Goal: Task Accomplishment & Management: Manage account settings

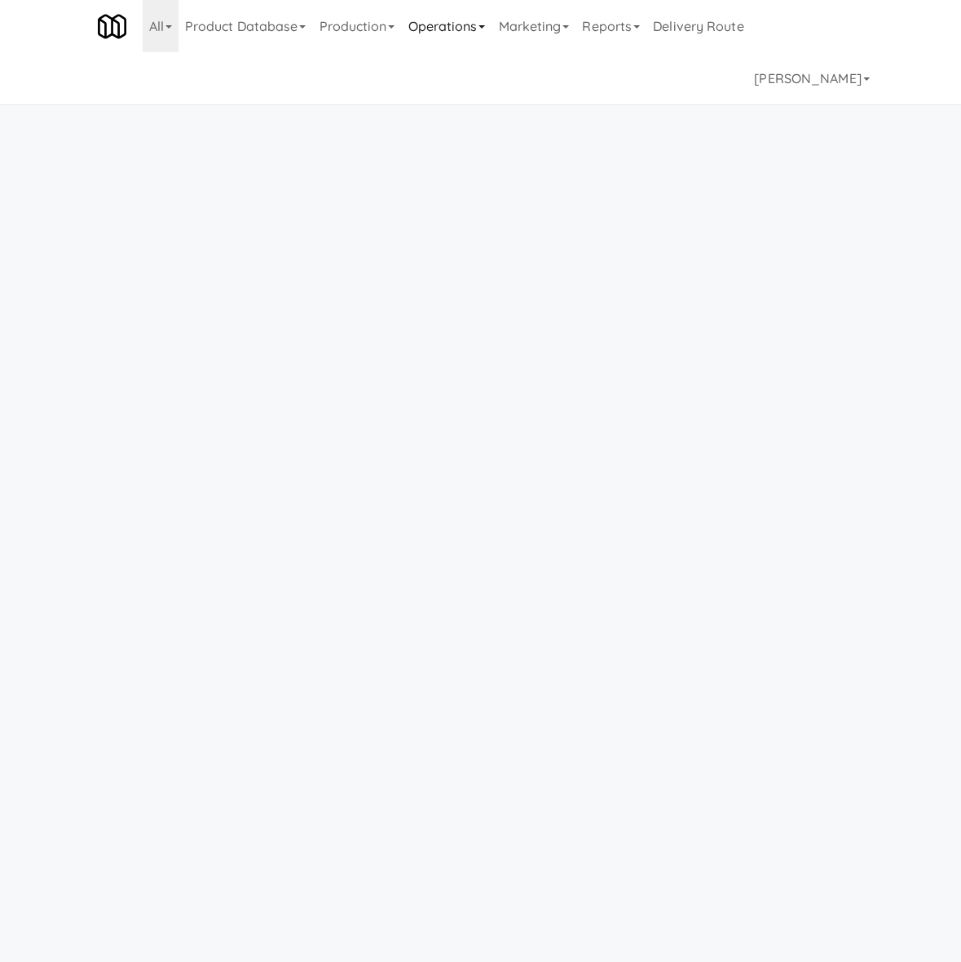
click at [492, 22] on link "Operations" at bounding box center [446, 26] width 90 height 52
click at [475, 32] on link "Operations" at bounding box center [446, 26] width 90 height 52
drag, startPoint x: 457, startPoint y: 35, endPoint x: 459, endPoint y: 54, distance: 18.8
click at [457, 38] on link "Operations" at bounding box center [446, 26] width 90 height 52
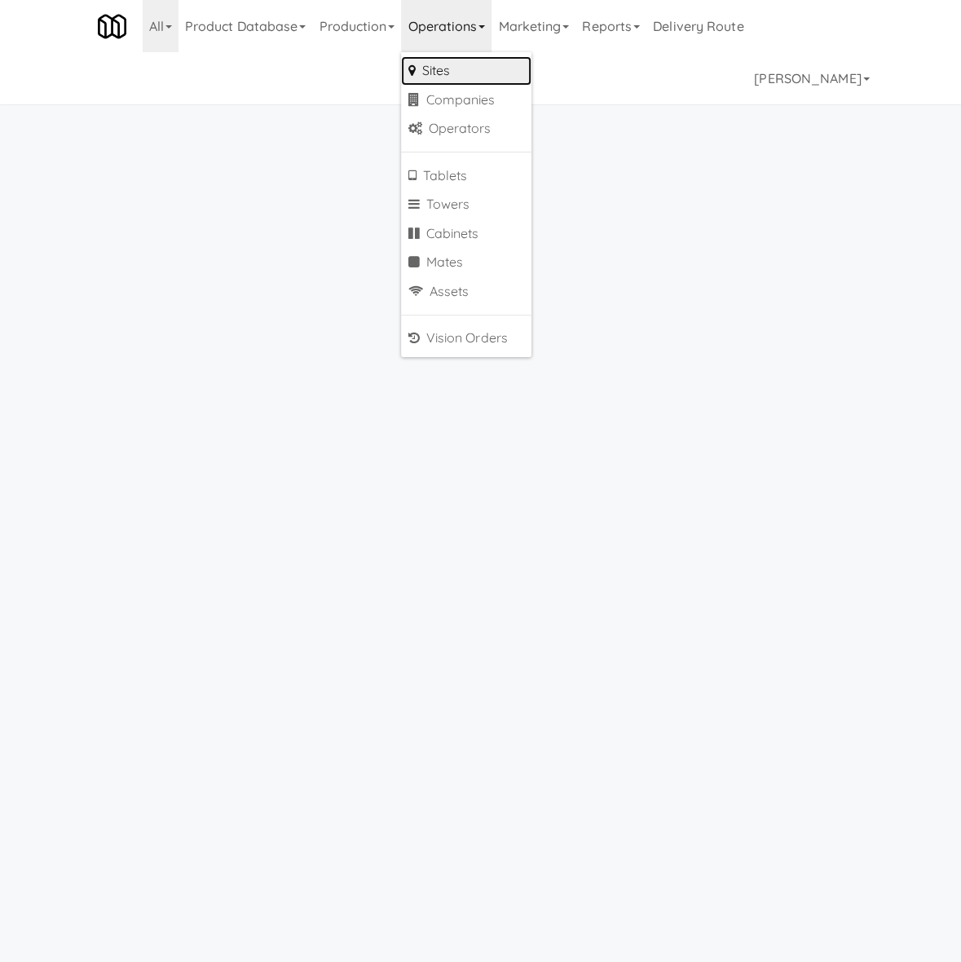
click at [437, 68] on link "Sites" at bounding box center [466, 70] width 130 height 29
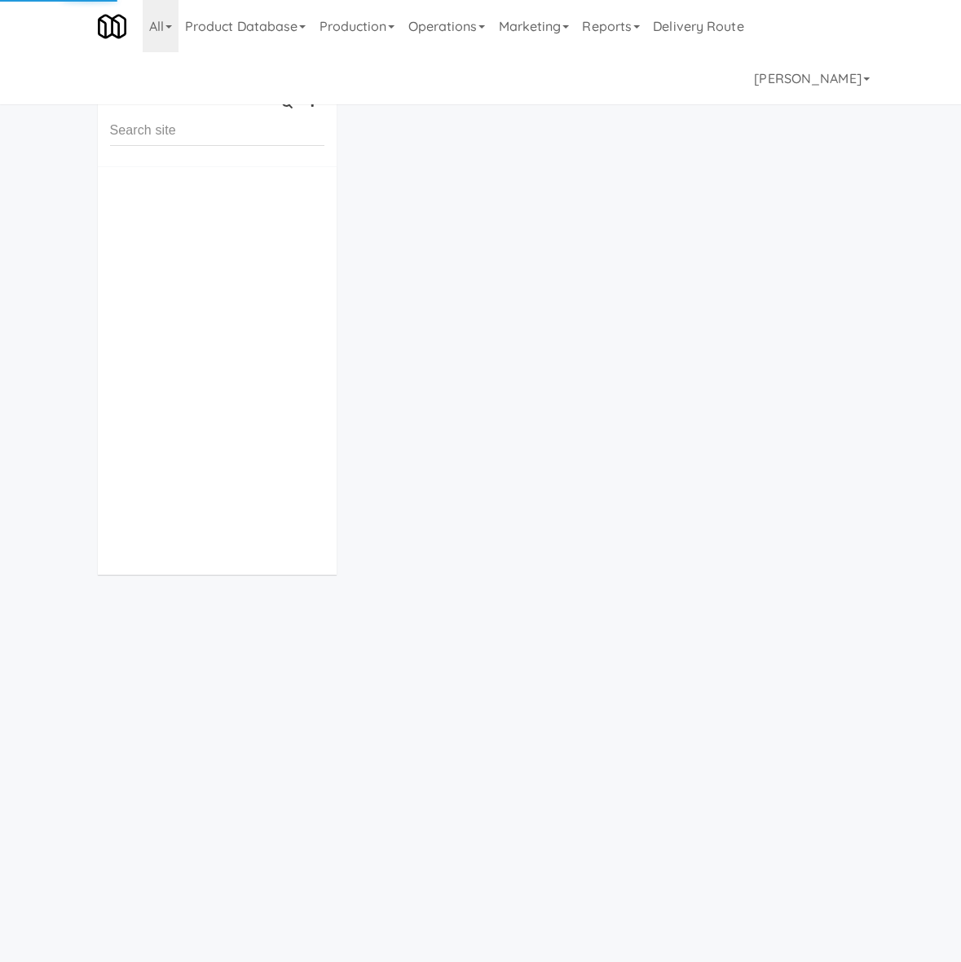
click at [256, 126] on input "text" at bounding box center [217, 131] width 214 height 30
type input "Confederation College - Combo"
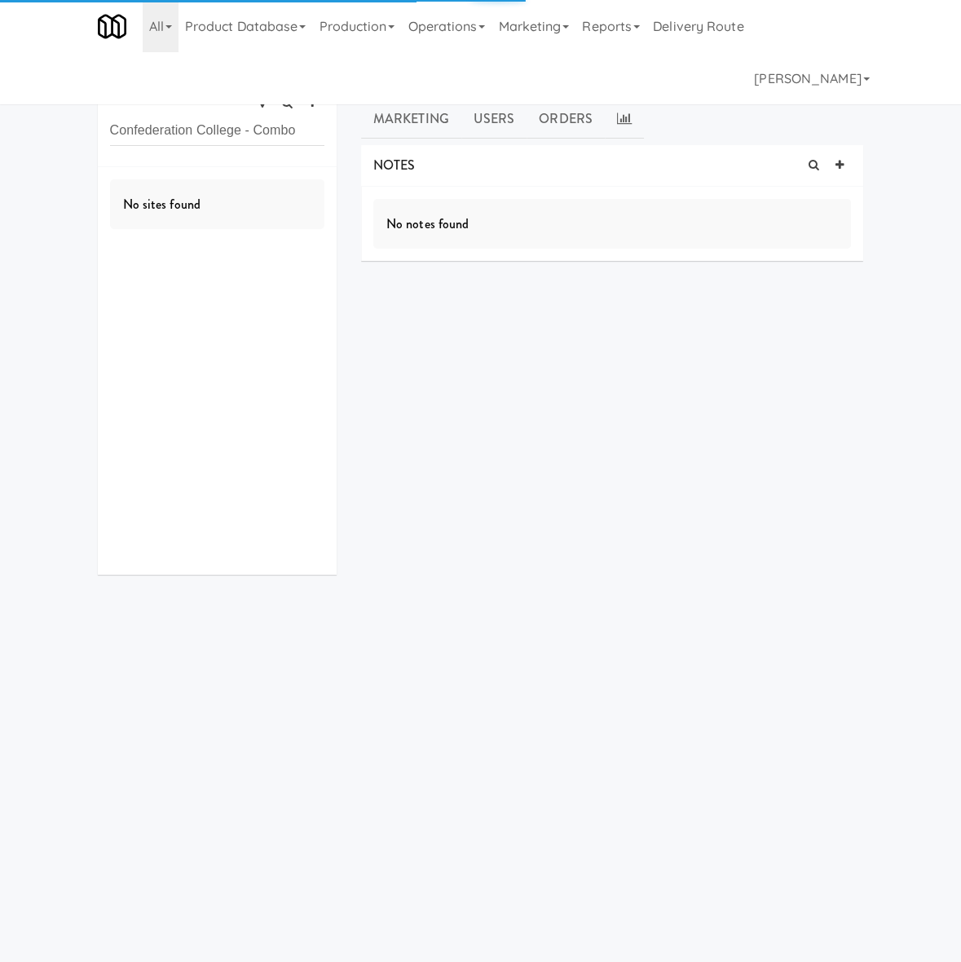
click at [145, 86] on link "all" at bounding box center [150, 81] width 20 height 20
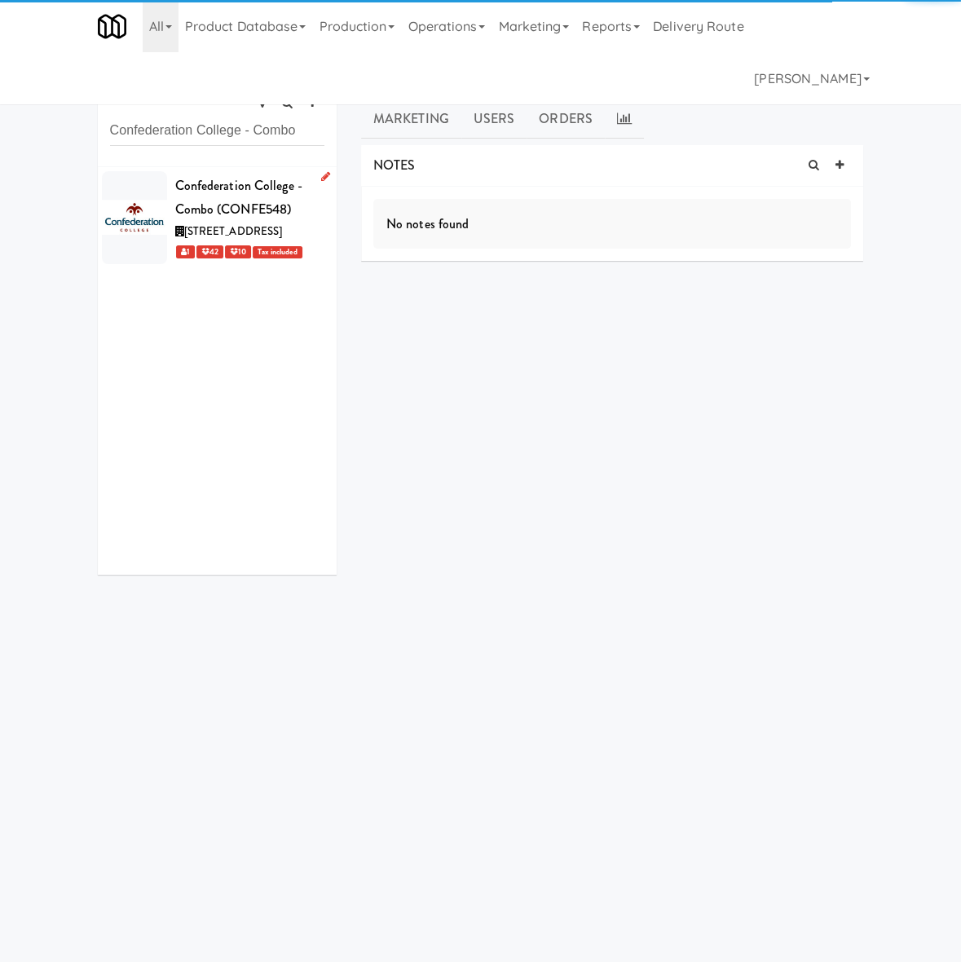
click at [236, 183] on div "Confederation College - Combo (CONFE548)" at bounding box center [249, 198] width 149 height 48
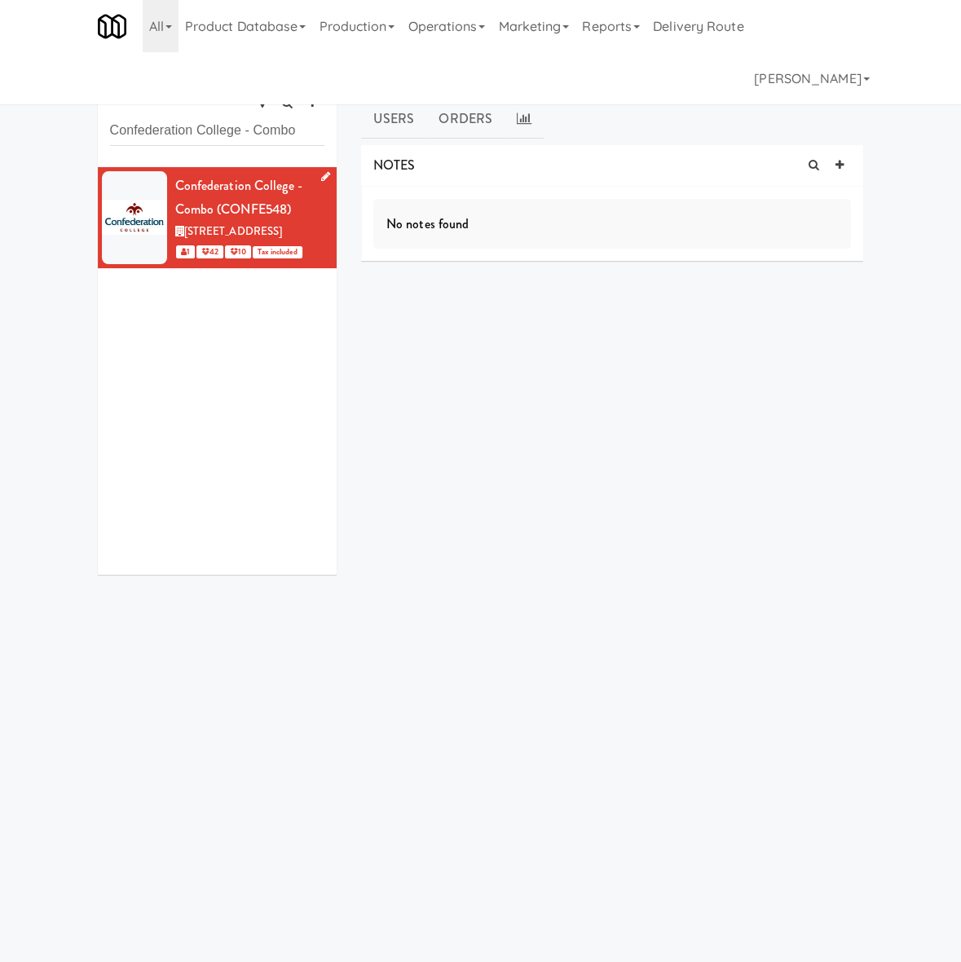
click at [321, 174] on icon at bounding box center [325, 176] width 9 height 11
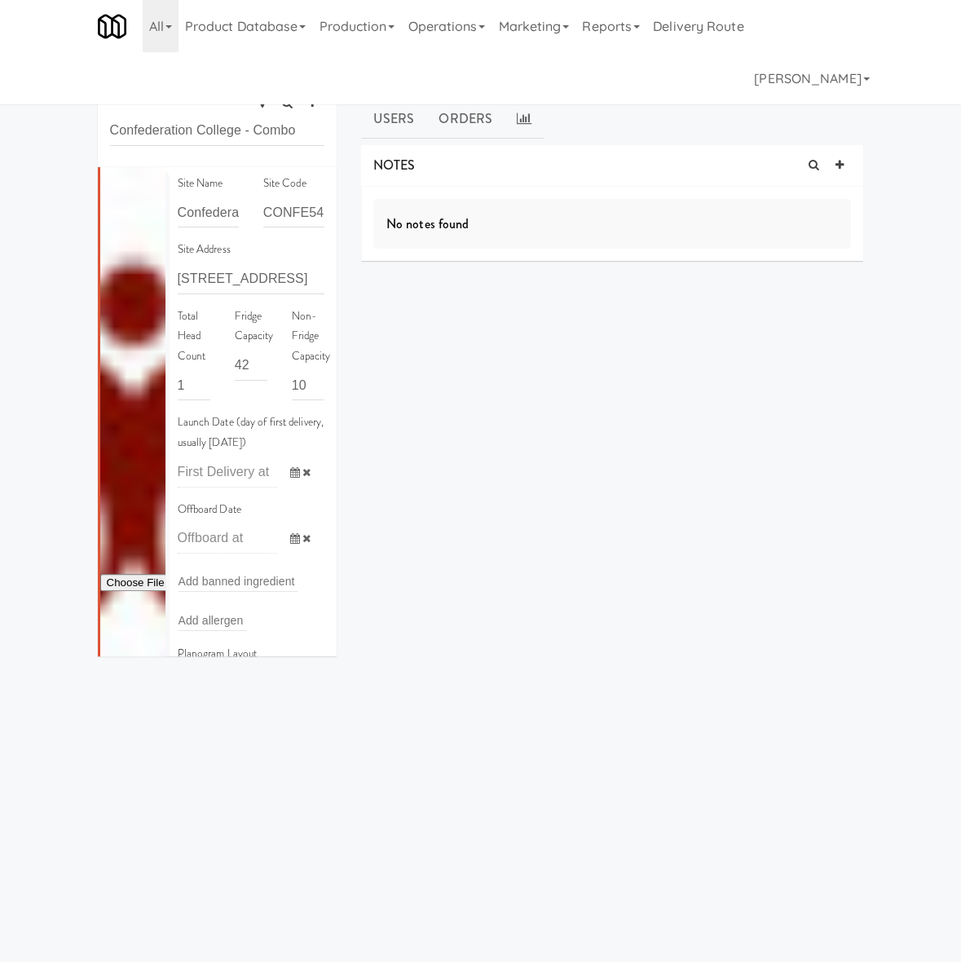
scroll to position [237, 0]
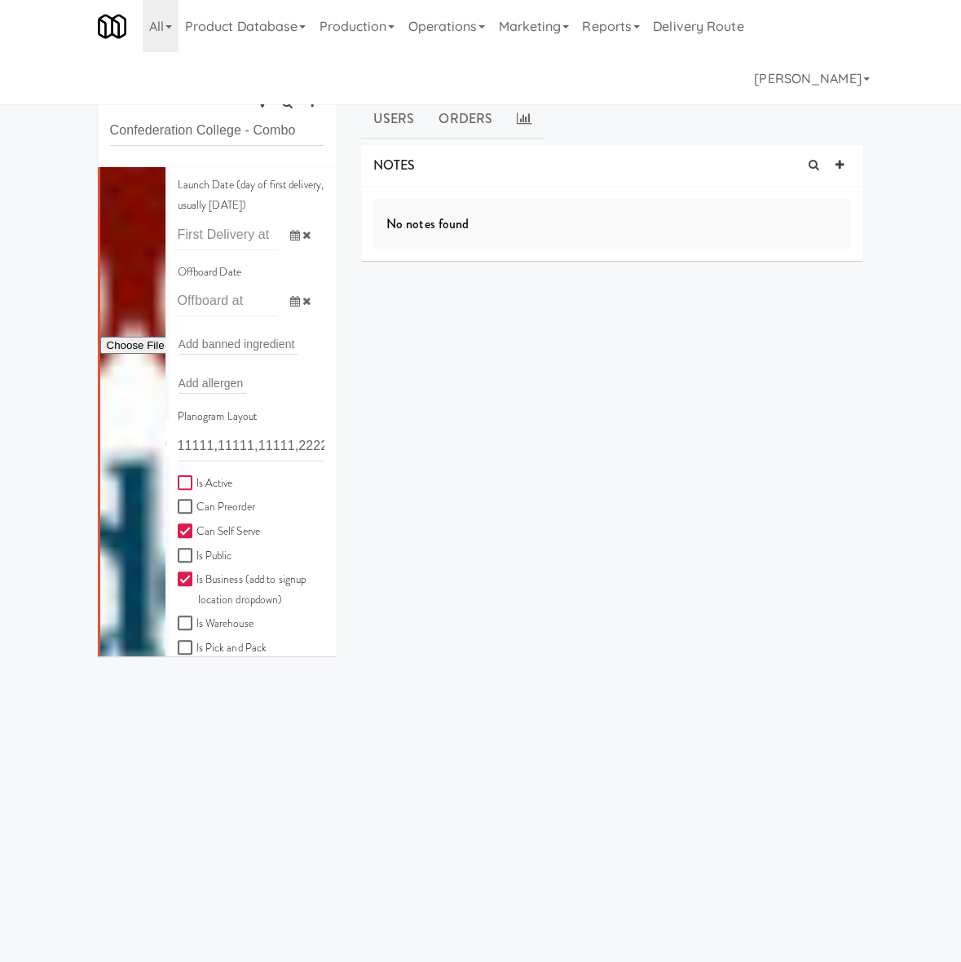
click at [186, 478] on input "Is Active" at bounding box center [187, 483] width 19 height 13
checkbox input "true"
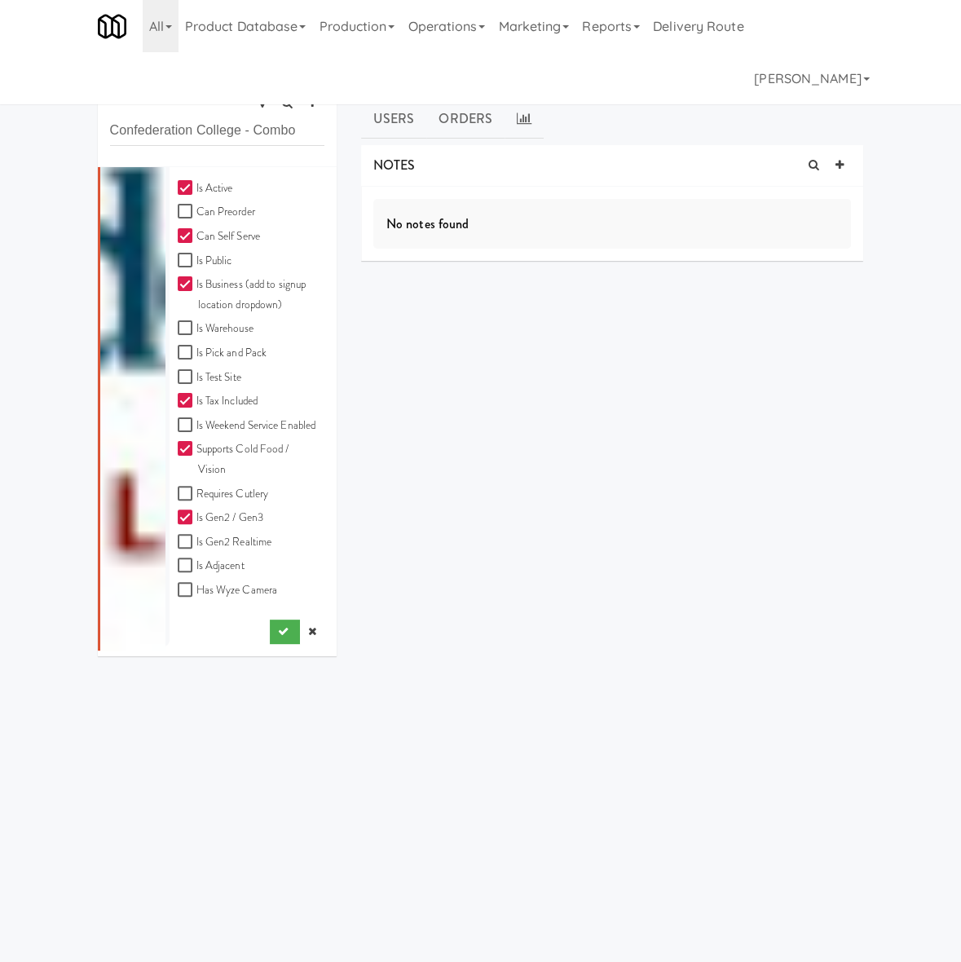
scroll to position [572, 0]
click at [278, 633] on icon "submit" at bounding box center [283, 631] width 11 height 11
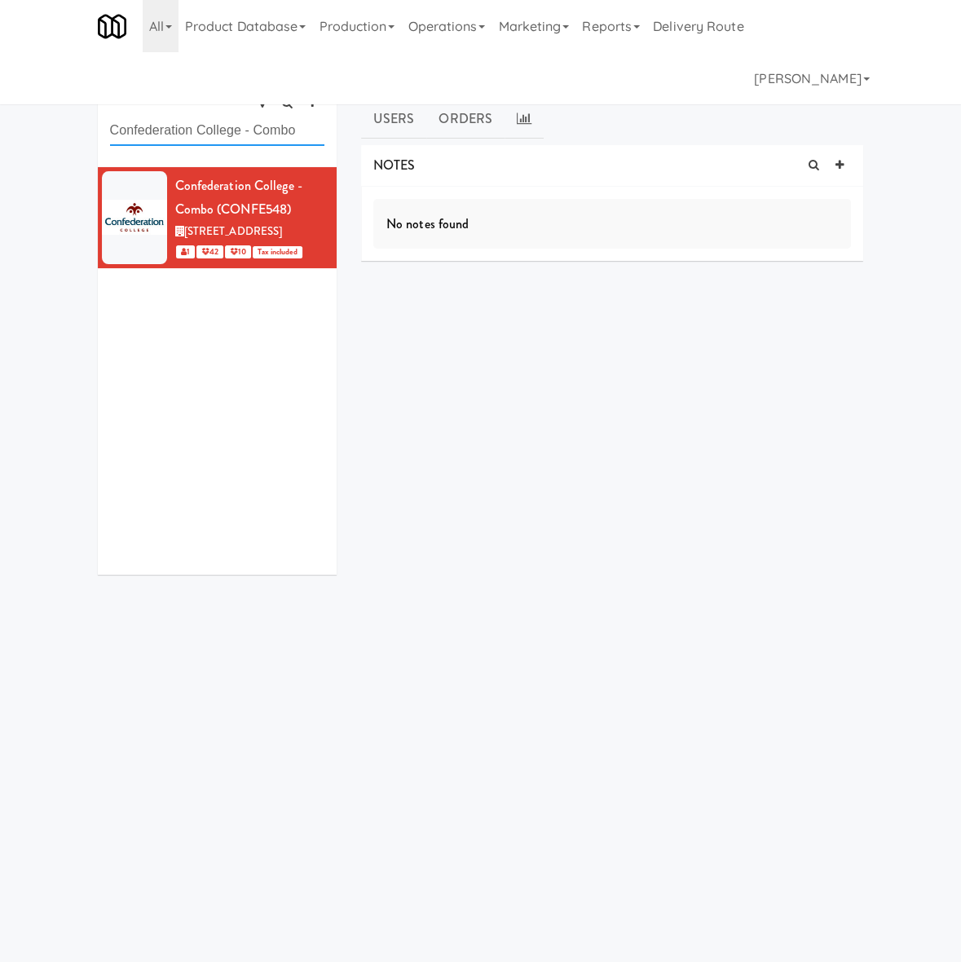
click at [251, 128] on input "Confederation College - Combo" at bounding box center [217, 131] width 214 height 30
paste input "White Furniture 01"
type input "White Furniture 01"
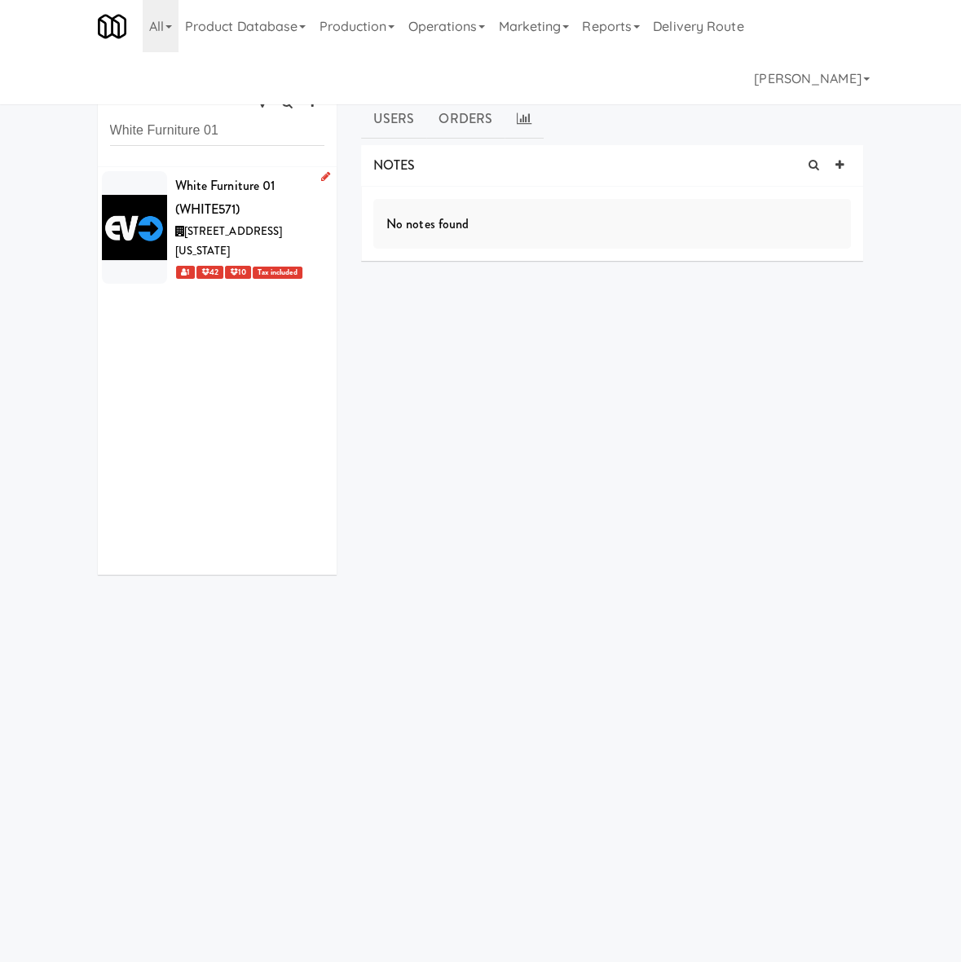
click at [280, 217] on div "White Furniture 01 (WHITE571)" at bounding box center [249, 198] width 149 height 48
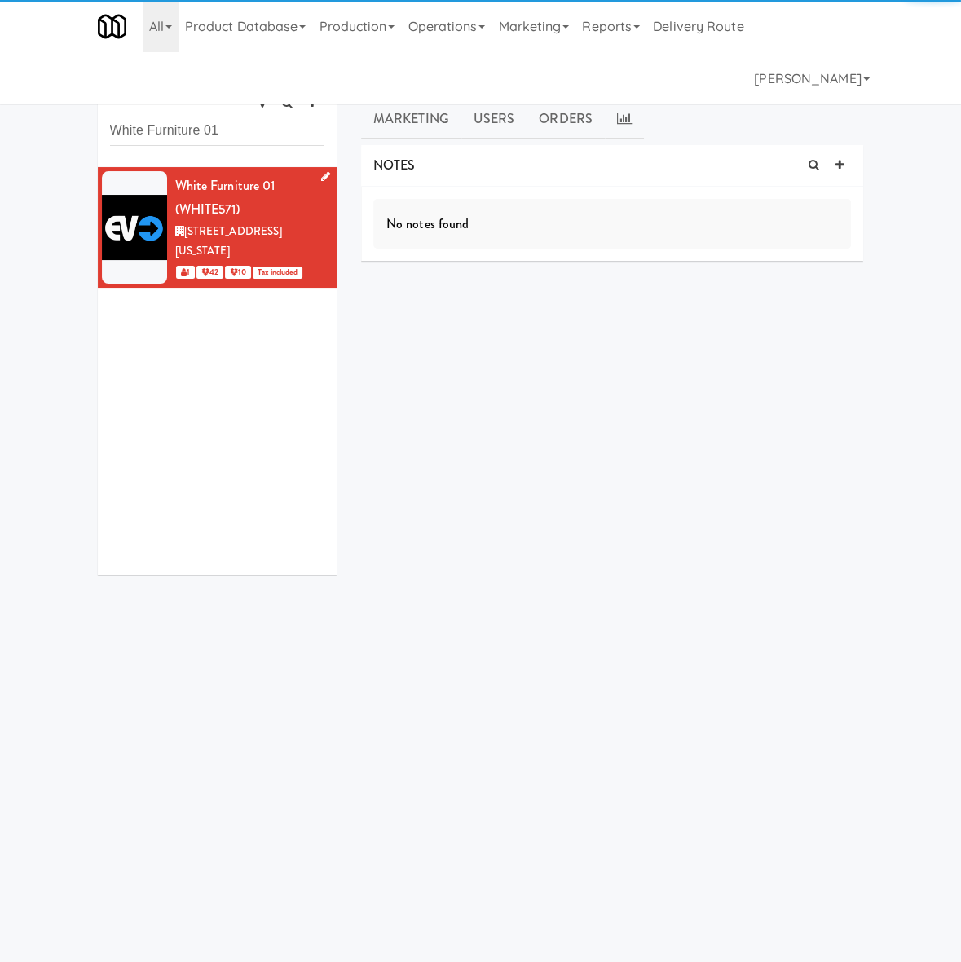
click at [321, 175] on icon at bounding box center [325, 176] width 9 height 11
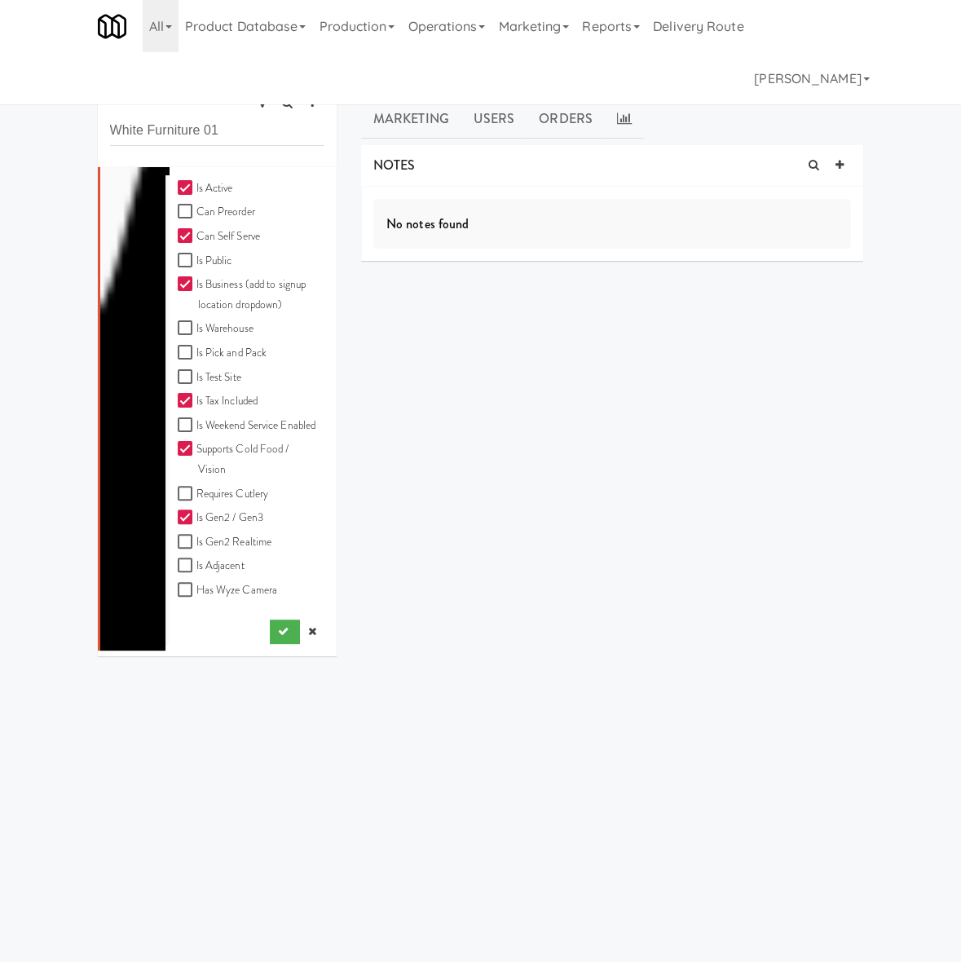
scroll to position [572, 0]
drag, startPoint x: 270, startPoint y: 634, endPoint x: 264, endPoint y: 628, distance: 8.7
click at [278, 630] on icon "submit" at bounding box center [283, 631] width 11 height 11
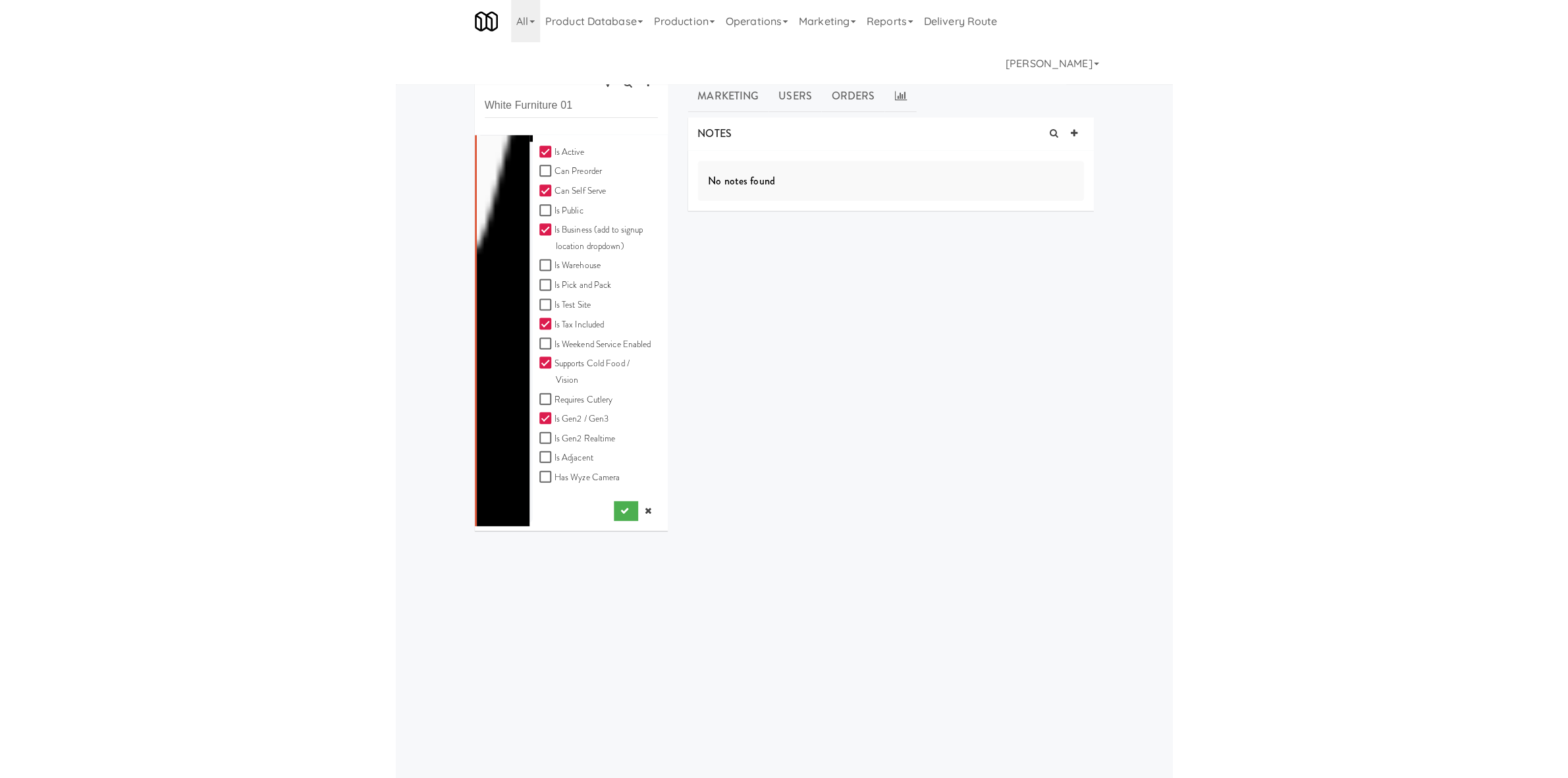
scroll to position [0, 0]
